Goal: Task Accomplishment & Management: Manage account settings

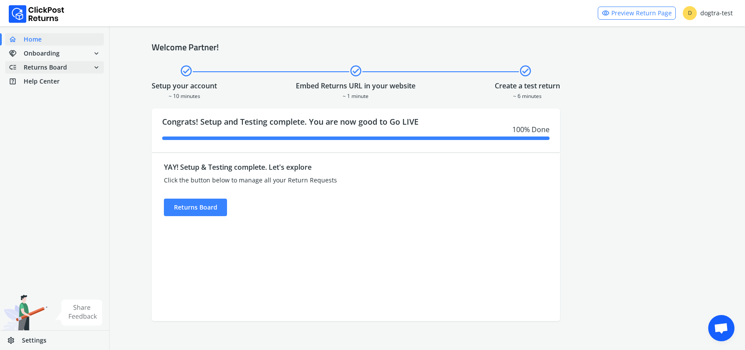
click at [40, 67] on span "Returns Board" at bounding box center [45, 67] width 43 height 9
click at [46, 84] on link "done Self shipped orders" at bounding box center [59, 83] width 109 height 12
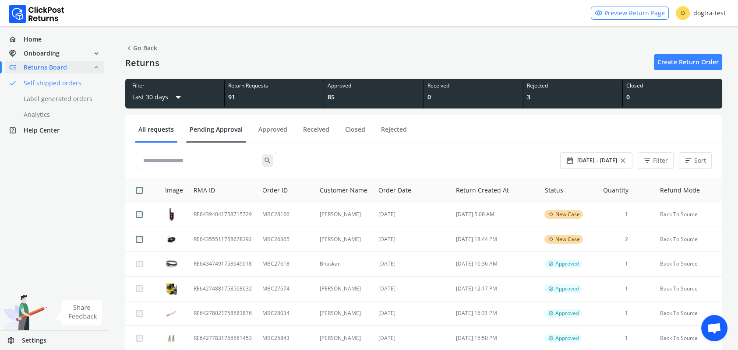
click at [223, 130] on link "Pending Approval" at bounding box center [216, 132] width 60 height 15
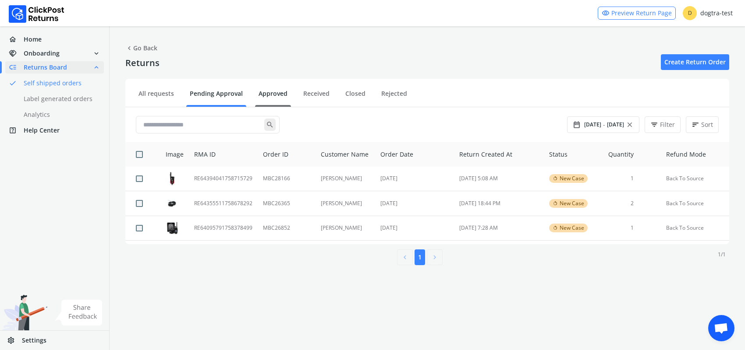
click at [276, 95] on link "Approved" at bounding box center [273, 96] width 36 height 15
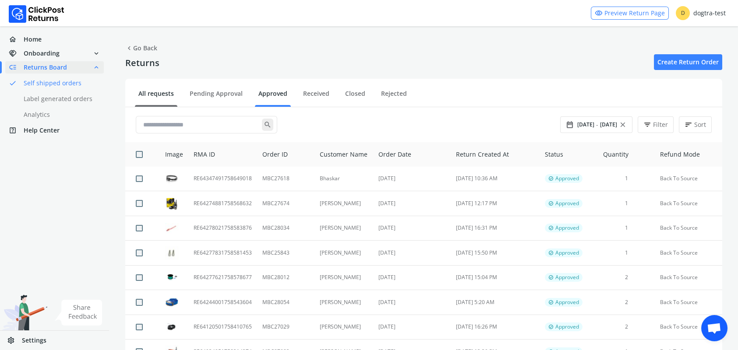
click at [152, 95] on link "All requests" at bounding box center [156, 96] width 42 height 15
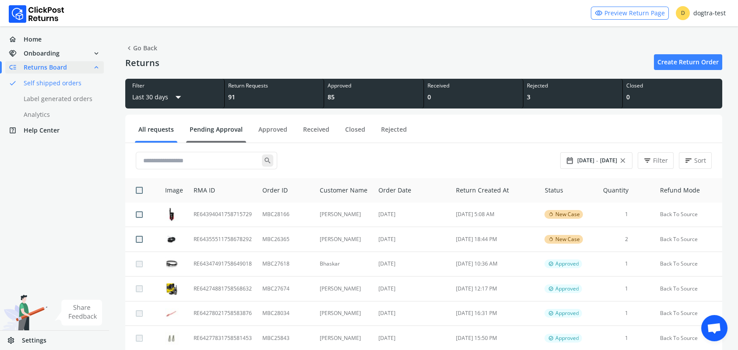
click at [204, 131] on link "Pending Approval" at bounding box center [216, 132] width 60 height 15
